Goal: Task Accomplishment & Management: Manage account settings

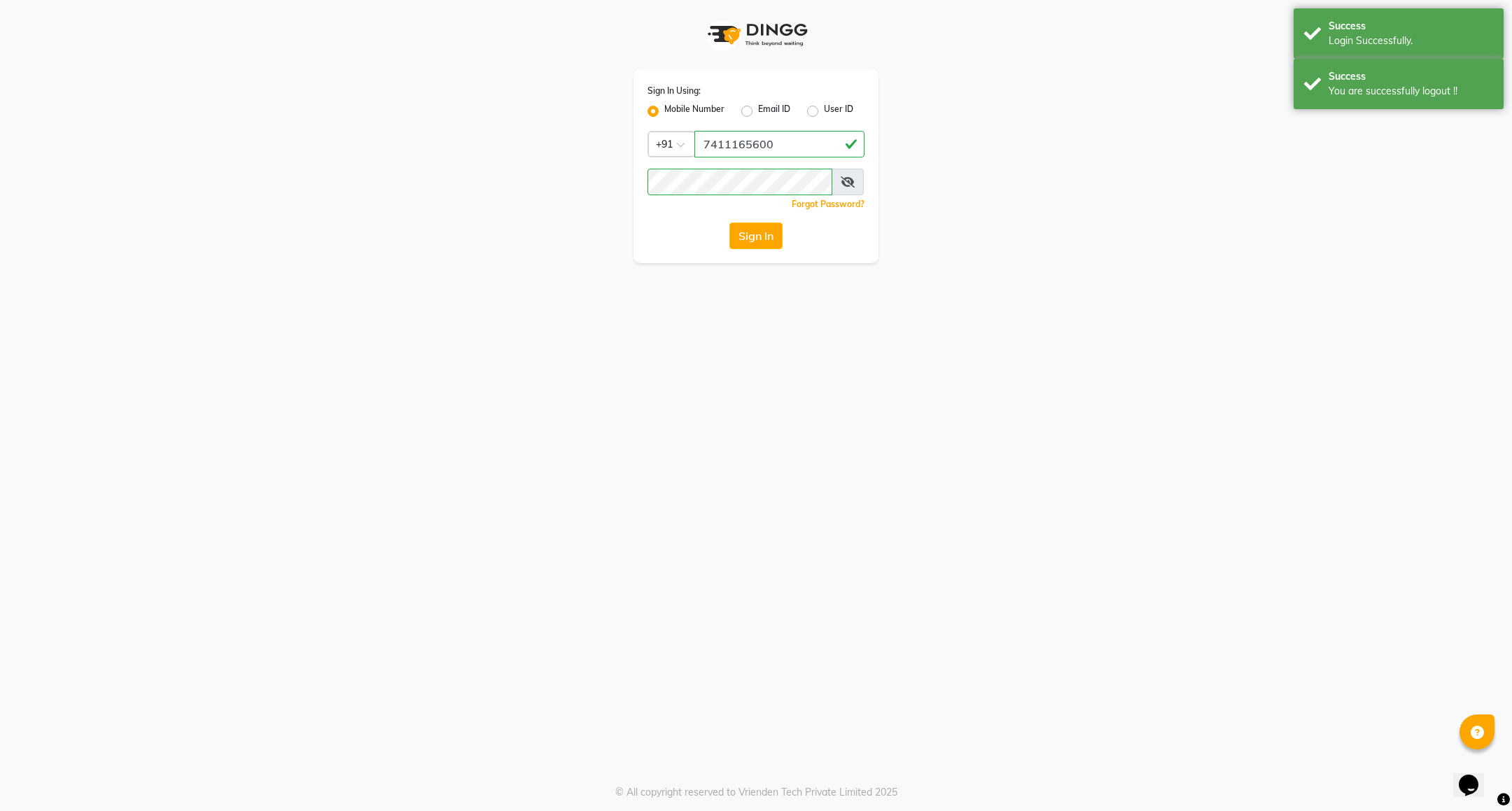
click at [770, 238] on button "Sign In" at bounding box center [756, 235] width 53 height 26
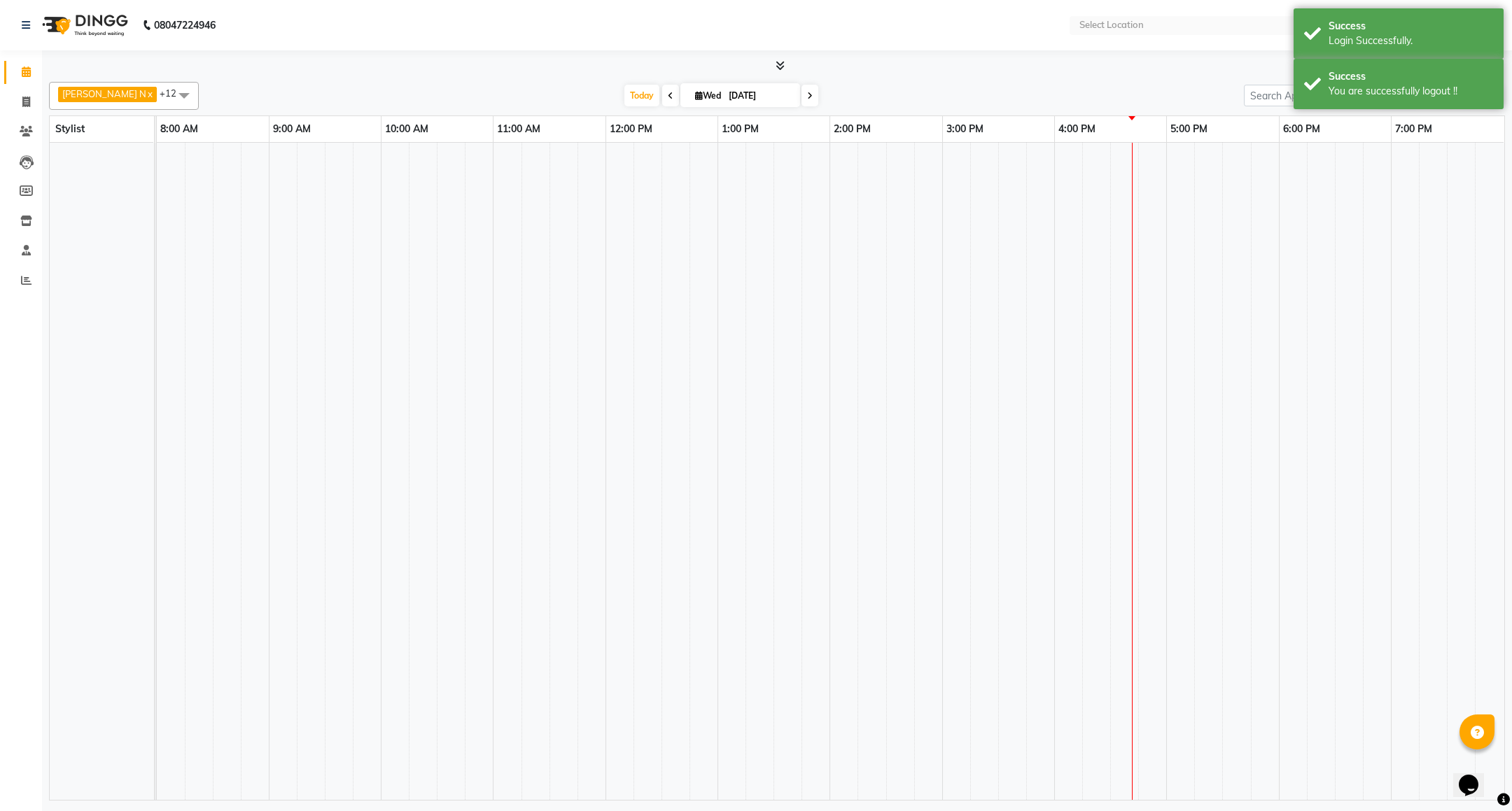
select select "en"
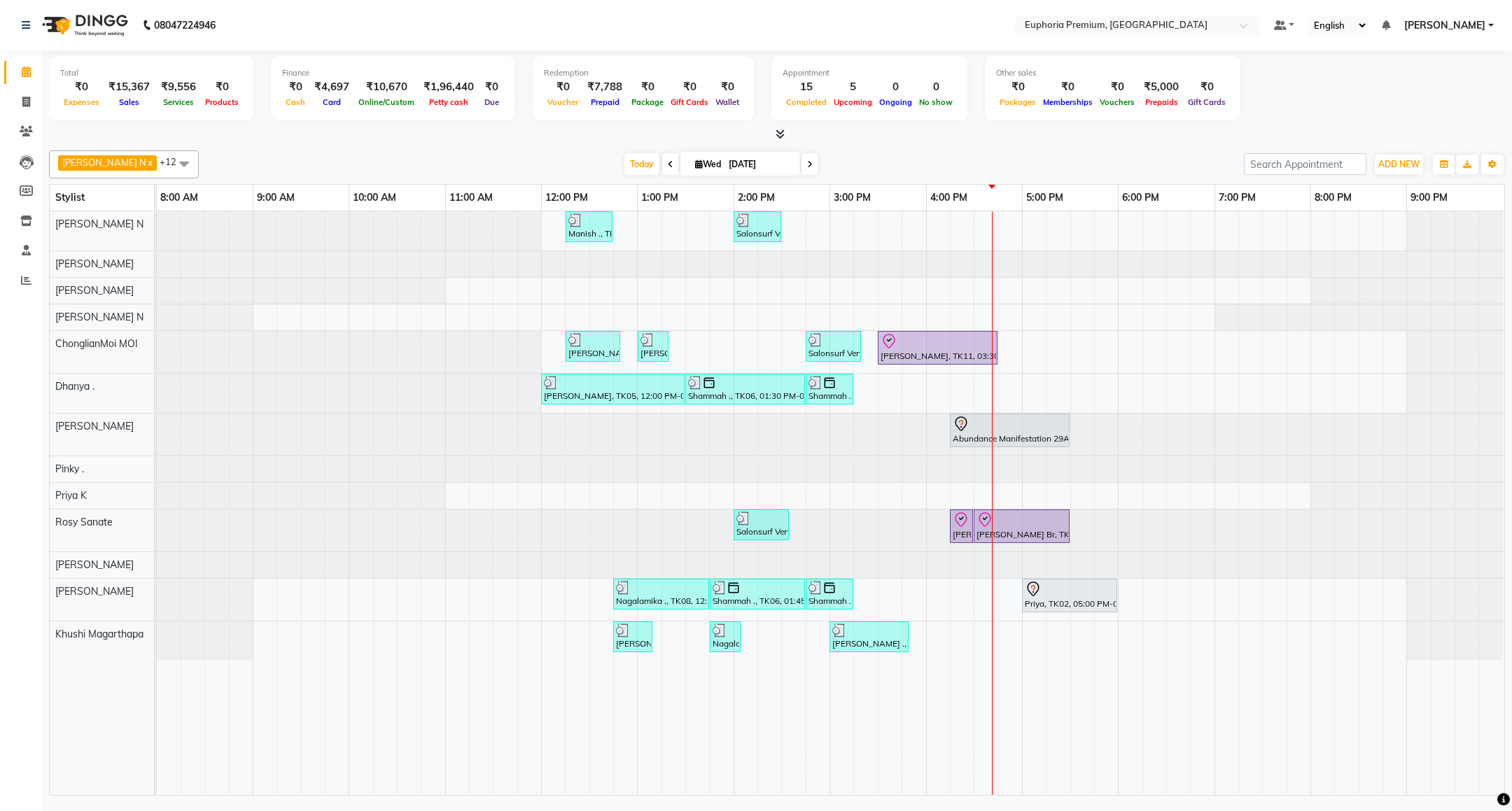
click at [1448, 26] on span "[PERSON_NAME]" at bounding box center [1445, 26] width 81 height 14
click at [1417, 92] on link "Sign out" at bounding box center [1422, 96] width 128 height 22
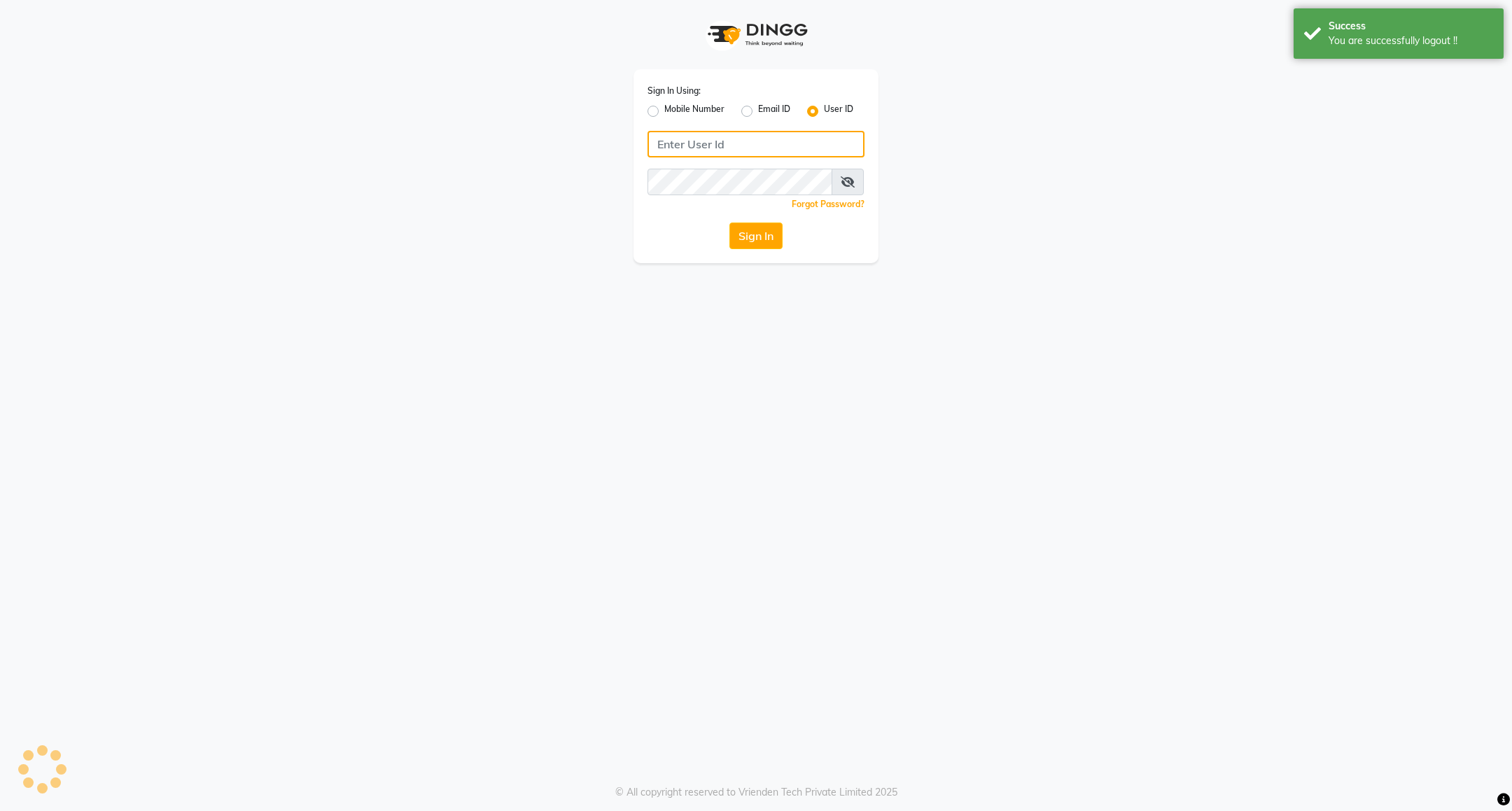
type input "7411165600"
click at [689, 110] on label "Mobile Number" at bounding box center [694, 111] width 60 height 17
click at [674, 110] on input "Mobile Number" at bounding box center [669, 107] width 9 height 9
radio input "true"
radio input "false"
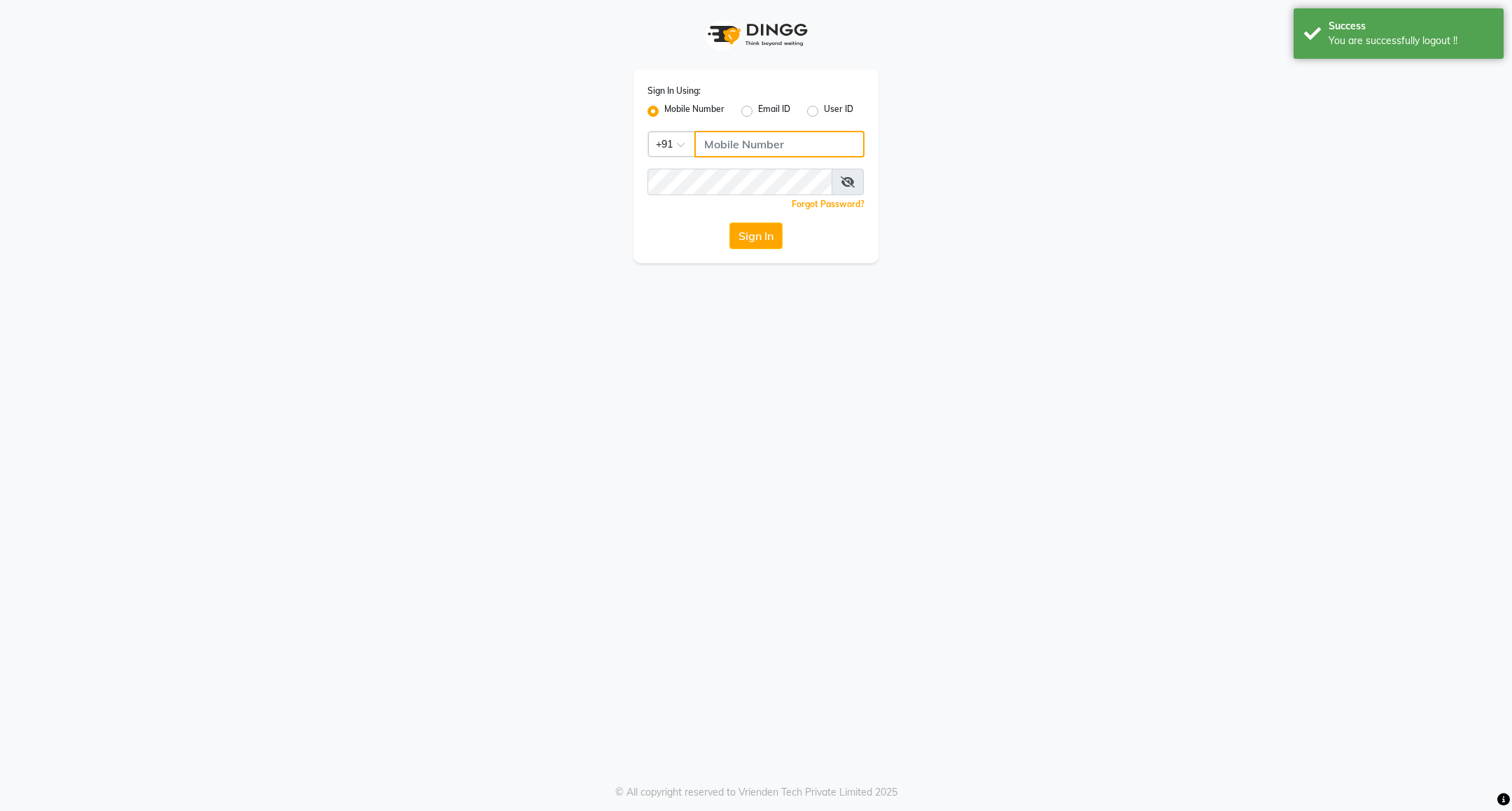
click at [750, 154] on input "Username" at bounding box center [779, 143] width 170 height 26
type input "8884568139"
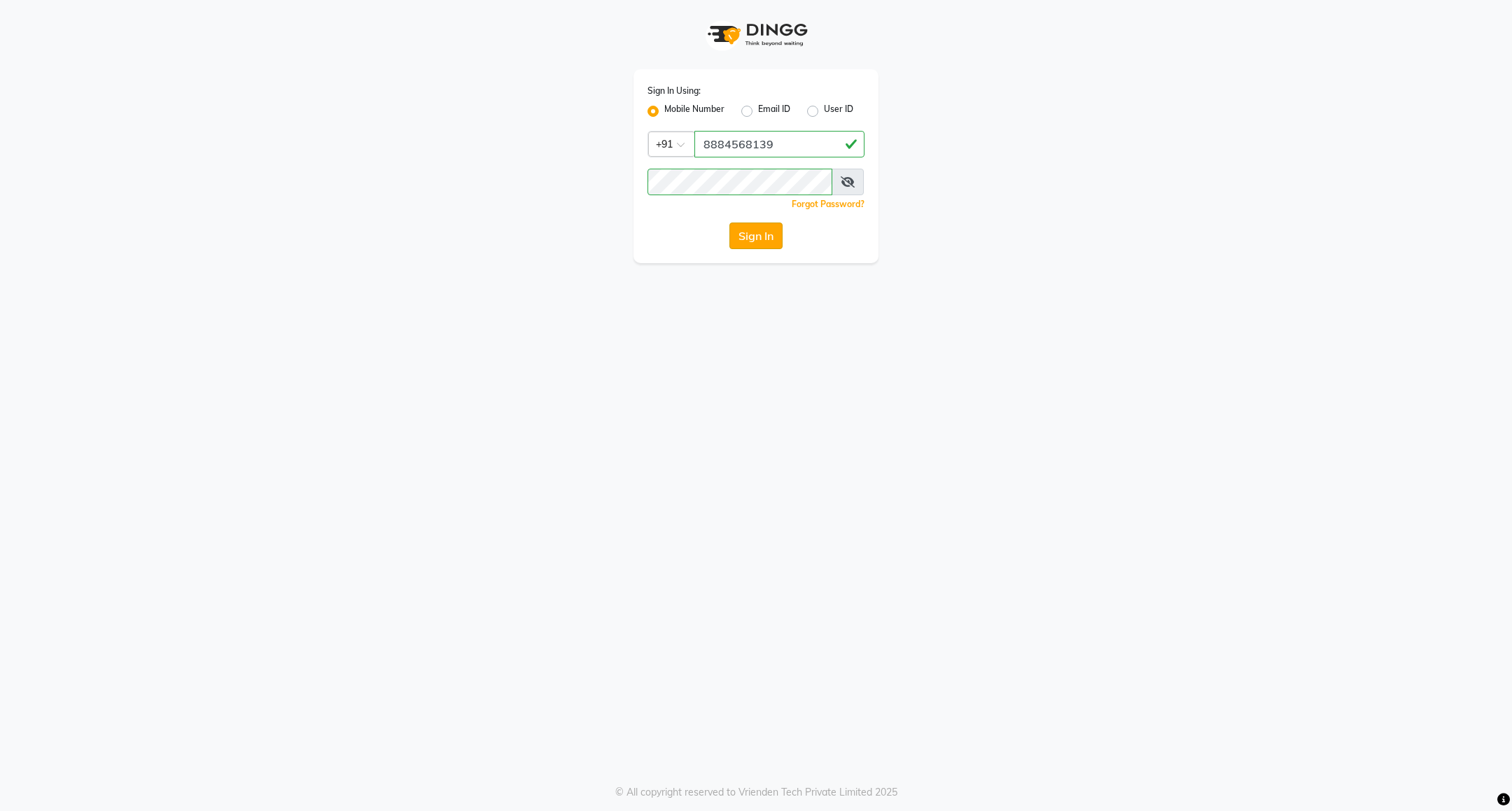
click at [748, 229] on button "Sign In" at bounding box center [756, 235] width 53 height 26
